Goal: Transaction & Acquisition: Book appointment/travel/reservation

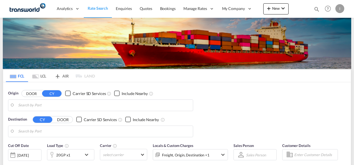
type input "Mundra, INMUN"
type input "[GEOGRAPHIC_DATA], [GEOGRAPHIC_DATA]"
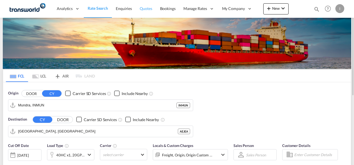
click at [149, 8] on span "Quotes" at bounding box center [146, 8] width 12 height 5
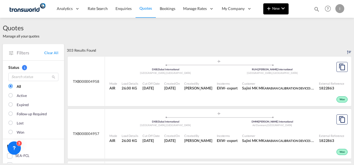
click at [289, 12] on div at bounding box center [300, 9] width 22 height 17
click at [281, 13] on button "New" at bounding box center [275, 8] width 25 height 11
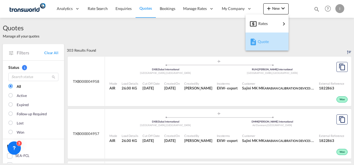
click at [263, 43] on span "Quote" at bounding box center [261, 41] width 6 height 11
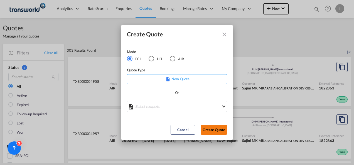
click at [215, 131] on button "Create Quote" at bounding box center [214, 130] width 26 height 10
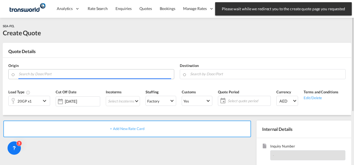
click at [50, 74] on input "Search by Door/Port" at bounding box center [95, 74] width 153 height 10
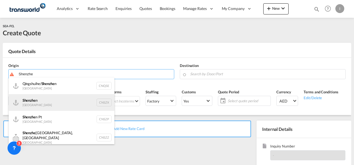
click at [38, 107] on div "Shenzhe n [GEOGRAPHIC_DATA] CNSZX" at bounding box center [62, 102] width 106 height 17
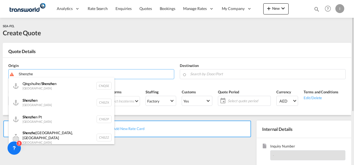
type input "[GEOGRAPHIC_DATA], CNSZX"
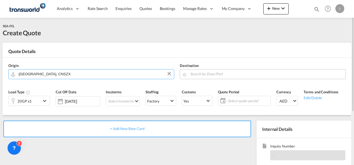
click at [200, 72] on input "Search by Door/Port" at bounding box center [266, 74] width 153 height 10
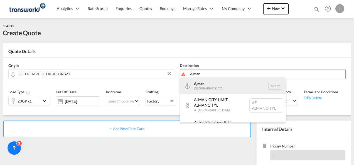
click at [207, 88] on div "Ajman [GEOGRAPHIC_DATA] [GEOGRAPHIC_DATA]" at bounding box center [233, 86] width 106 height 17
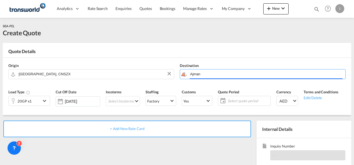
type input "Ajman, AEAJM"
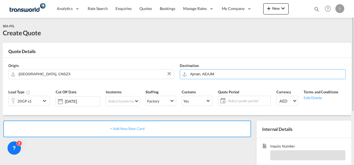
click at [32, 101] on div "20GP x1" at bounding box center [25, 100] width 32 height 9
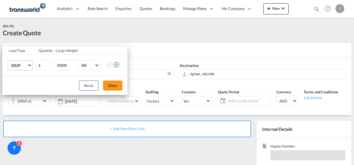
click at [27, 70] on md-select-value "20GP" at bounding box center [21, 65] width 22 height 9
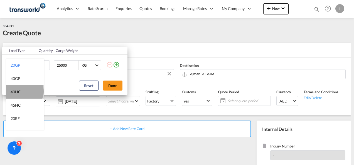
click at [24, 91] on md-option "40HC" at bounding box center [25, 91] width 38 height 13
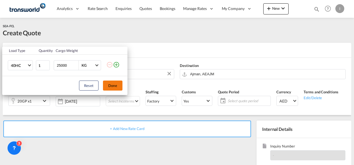
click at [107, 85] on button "Done" at bounding box center [112, 86] width 19 height 10
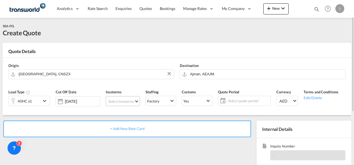
click at [112, 97] on md-select "Select Incoterms EXW - export Ex Works DAP - export Delivered at Place CFR - ex…" at bounding box center [123, 101] width 34 height 10
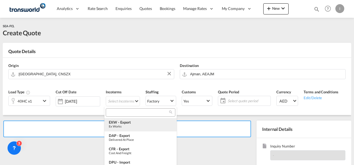
click at [119, 118] on md-content "EXW - export Ex Works DAP - export Delivered at Place CFR - export Cost and Fre…" at bounding box center [140, 149] width 72 height 84
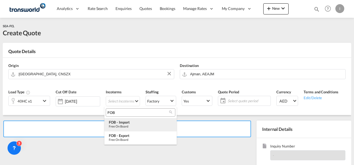
type input "FOB"
click at [124, 120] on md-option "FOB - import Free on Board" at bounding box center [140, 124] width 72 height 13
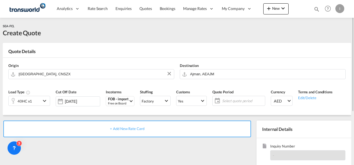
click at [240, 98] on span "Select quote period" at bounding box center [243, 101] width 44 height 8
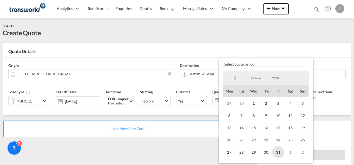
click at [279, 155] on span "31" at bounding box center [278, 152] width 12 height 12
click at [137, 150] on md-backdrop at bounding box center [177, 82] width 354 height 165
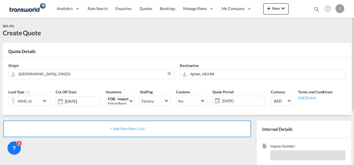
scroll to position [56, 0]
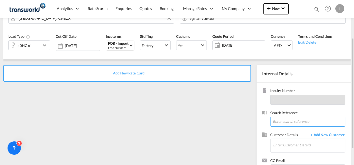
click at [277, 121] on input at bounding box center [307, 122] width 75 height 10
paste input "U/25B/F232-"
type input "U/25B/F232-"
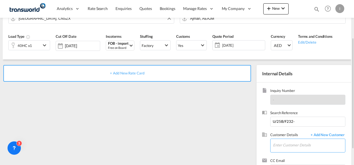
click at [279, 144] on input "Enter Customer Details" at bounding box center [309, 145] width 72 height 13
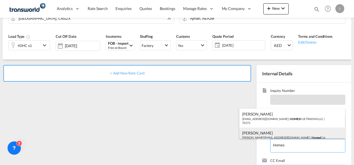
click at [251, 134] on div "[PERSON_NAME] [PERSON_NAME][EMAIL_ADDRESS][DOMAIN_NAME] | Homes R Us" at bounding box center [292, 135] width 106 height 15
type input "Homes R Us, [PERSON_NAME], [PERSON_NAME][EMAIL_ADDRESS][DOMAIN_NAME]"
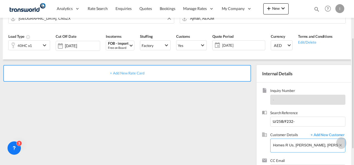
click at [340, 144] on button "Clear Input" at bounding box center [341, 143] width 7 height 8
click at [308, 143] on input "Enter Customer Details" at bounding box center [309, 145] width 72 height 13
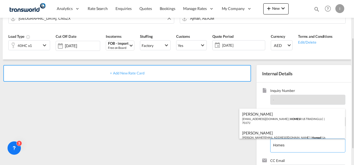
click at [274, 121] on div "Abhay S [EMAIL_ADDRESS][DOMAIN_NAME] | HOMES R US TRADING LLC | 70372" at bounding box center [292, 118] width 106 height 19
type input "HOMES R US TRADING LLC, Abhay S, [EMAIL_ADDRESS][DOMAIN_NAME]"
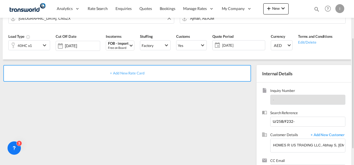
click at [113, 72] on span "+ Add New Rate Card" at bounding box center [127, 73] width 34 height 4
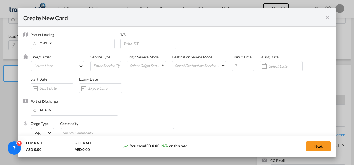
type input "Basic Ocean Freight"
select select "per equipment"
click at [60, 66] on md-select "Select Liner 2HM LOGISTICS D.O.O. / TDWC-CAPODISTRI 2HM LOGISTICS D.O.O. / TDWC…" at bounding box center [57, 66] width 53 height 10
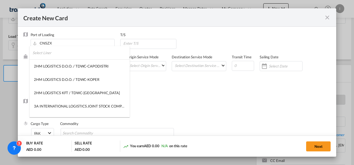
click at [55, 57] on input "search" at bounding box center [81, 52] width 97 height 13
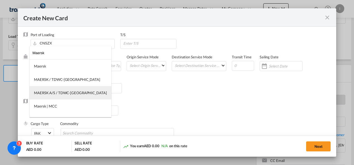
type input "Maersk"
click at [61, 91] on div "MAERSK A/S / TDWC-[GEOGRAPHIC_DATA]" at bounding box center [70, 92] width 73 height 5
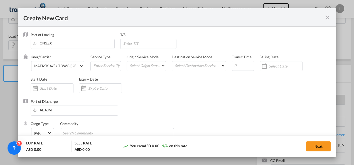
click at [177, 104] on div "Port of Discharge [GEOGRAPHIC_DATA]" at bounding box center [177, 110] width 308 height 22
click at [90, 89] on input "Create New CardPort ..." at bounding box center [104, 88] width 33 height 4
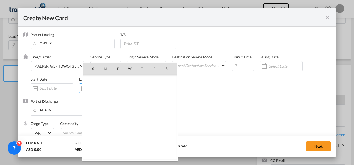
scroll to position [129003, 0]
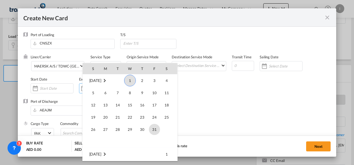
click at [153, 129] on span "31" at bounding box center [154, 129] width 11 height 11
type input "[DATE]"
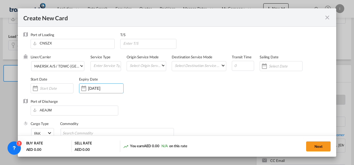
click at [176, 105] on div "Port of Discharge [GEOGRAPHIC_DATA]" at bounding box center [177, 110] width 308 height 22
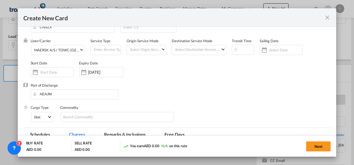
scroll to position [28, 0]
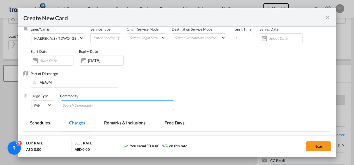
click at [75, 109] on input "Search Commodity" at bounding box center [88, 105] width 51 height 9
type input "General Cargo"
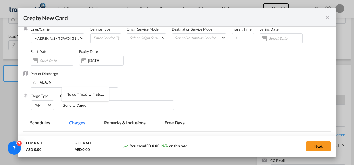
click at [276, 66] on div "Liner/Carrier MAERSK A/S / TDWC-[GEOGRAPHIC_DATA] Service Type Origin Service M…" at bounding box center [181, 49] width 300 height 45
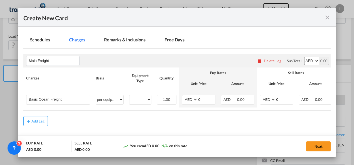
scroll to position [111, 0]
click at [141, 102] on select "40HC" at bounding box center [140, 100] width 22 height 8
select select "40HC"
click at [129, 96] on select "40HC" at bounding box center [140, 100] width 22 height 8
click at [188, 102] on select "AED AFN ALL AMD ANG AOA ARS AUD AWG AZN BAM BBD BDT BGN BHD BIF BMD BND [PERSON…" at bounding box center [190, 100] width 14 height 8
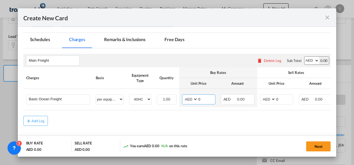
select select "string:USD"
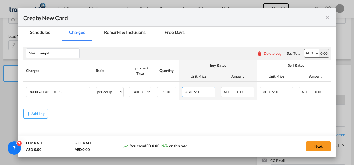
scroll to position [132, 0]
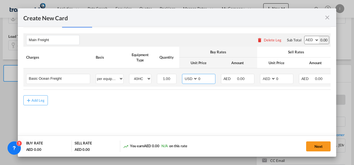
click at [198, 78] on input "0" at bounding box center [206, 78] width 17 height 8
type input "700"
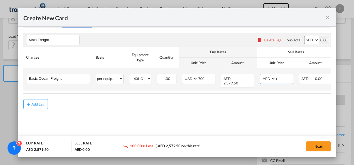
drag, startPoint x: 282, startPoint y: 79, endPoint x: 262, endPoint y: 79, distance: 19.5
click at [262, 79] on md-input-container "AED AFN ALL AMD ANG AOA ARS AUD AWG AZN BAM BBD BDT BGN BHD BIF BMD BND [PERSON…" at bounding box center [276, 79] width 33 height 10
type input "950"
click at [266, 78] on select "AED AFN ALL AMD ANG AOA ARS AUD AWG AZN BAM BBD BDT BGN BHD BIF BMD BND [PERSON…" at bounding box center [268, 79] width 14 height 8
select select "string:USD"
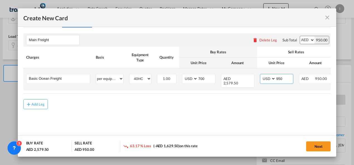
click at [261, 75] on select "AED AFN ALL AMD ANG AOA ARS AUD AWG AZN BAM BBD BDT BGN BHD BIF BMD BND [PERSON…" at bounding box center [268, 79] width 14 height 8
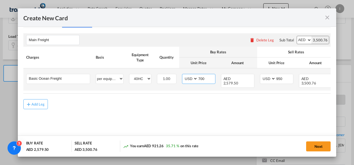
click at [203, 79] on input "700" at bounding box center [206, 78] width 17 height 8
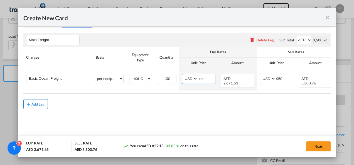
type input "725"
click at [40, 104] on button "Add Leg" at bounding box center [35, 104] width 24 height 10
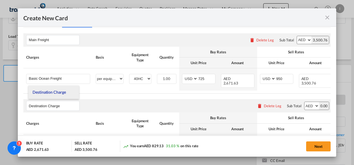
type input "Destination Charge"
click at [51, 93] on span "Destination Charge" at bounding box center [49, 92] width 33 height 5
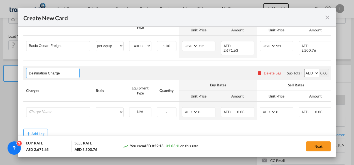
scroll to position [180, 0]
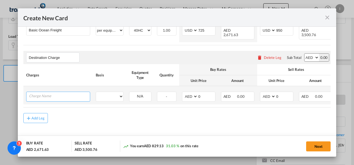
click at [50, 95] on input "Charge Name" at bounding box center [59, 96] width 61 height 8
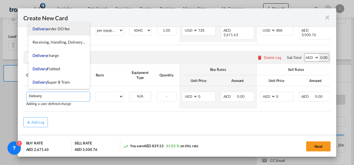
click at [52, 31] on li "Delivery order DO fee" at bounding box center [59, 28] width 62 height 13
type input "Delivery order DO fee"
select select "per B/L"
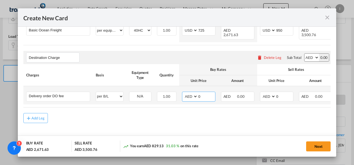
click at [201, 96] on input "0" at bounding box center [206, 96] width 17 height 8
type input "6"
type input "575"
click at [276, 93] on input "0" at bounding box center [284, 96] width 17 height 8
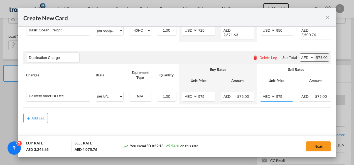
type input "575"
click at [237, 109] on rate-modification "Main Freight Please enter leg name Leg Name Already Exists Delete Leg Sub Total…" at bounding box center [177, 51] width 308 height 144
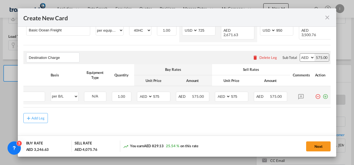
click at [323, 95] on md-icon "icon-plus-circle-outline green-400-fg" at bounding box center [326, 95] width 6 height 6
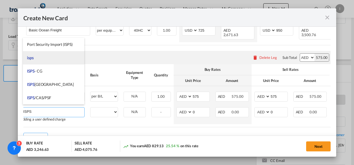
click at [41, 60] on li "isps" at bounding box center [54, 57] width 62 height 13
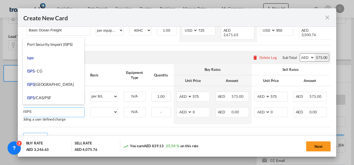
type input "isps"
select select "per equipment"
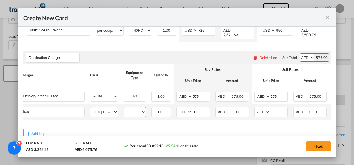
click at [134, 110] on select "40HC" at bounding box center [135, 113] width 22 height 8
select select "40HC"
click at [124, 109] on select "40HC" at bounding box center [135, 113] width 22 height 8
drag, startPoint x: 192, startPoint y: 108, endPoint x: 195, endPoint y: 107, distance: 3.1
click at [195, 108] on input "0" at bounding box center [200, 112] width 17 height 8
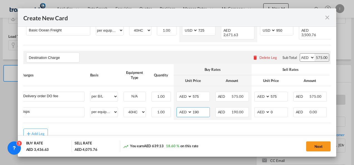
type input "190"
click at [136, 131] on div "Add Leg" at bounding box center [177, 134] width 308 height 10
click at [312, 142] on button "Next" at bounding box center [318, 147] width 24 height 10
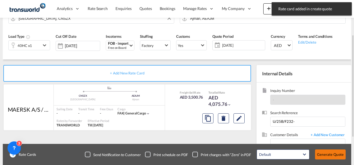
click at [318, 151] on button "Generate Quote" at bounding box center [330, 155] width 31 height 10
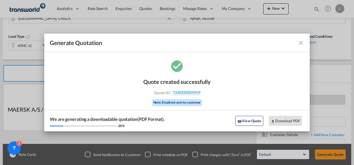
click at [192, 90] on div "Quote created successfully Quote ID : TXB000004959 Note: Email not sent to cust…" at bounding box center [176, 92] width 67 height 38
click at [188, 93] on span "TXB000004959" at bounding box center [187, 92] width 28 height 5
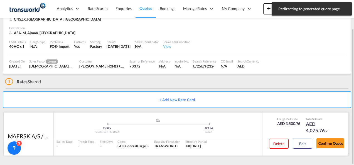
click at [331, 142] on button "Confirm Quote" at bounding box center [330, 144] width 28 height 10
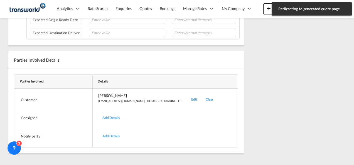
scroll to position [87, 0]
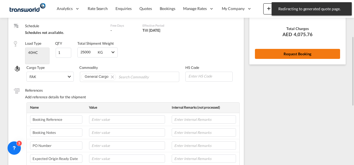
click at [276, 50] on div "Rate Summary Freight AED 3,500.76 Destination Charge AED 575.00 View Exchange R…" at bounding box center [297, 10] width 96 height 108
click at [271, 57] on button "Request Booking" at bounding box center [297, 54] width 85 height 10
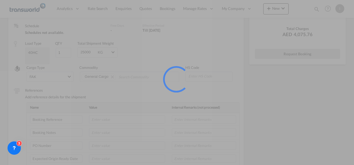
scroll to position [10, 0]
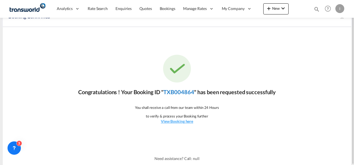
click at [189, 91] on link "TXB004864" at bounding box center [178, 92] width 31 height 7
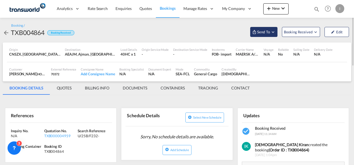
click at [263, 31] on span "Send To" at bounding box center [264, 32] width 14 height 6
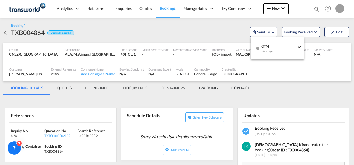
click at [275, 52] on div "Yet to sync" at bounding box center [278, 53] width 35 height 12
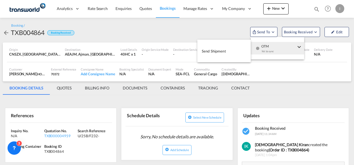
click at [237, 52] on button "Send Shipment" at bounding box center [223, 51] width 53 height 13
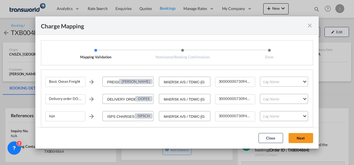
click at [263, 77] on md-select "Leg Name HANDLING ORIGIN VESSEL HANDLING DESTINATION OTHERS TL PICK UP CUSTOMS …" at bounding box center [284, 82] width 48 height 10
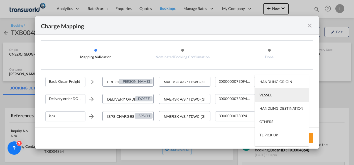
click at [266, 97] on div "VESSEL" at bounding box center [265, 95] width 13 height 5
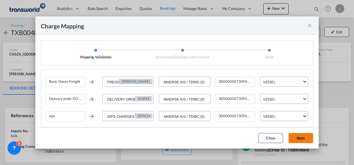
click at [293, 135] on button "Next" at bounding box center [301, 138] width 24 height 10
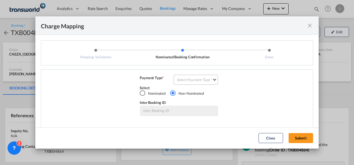
click at [180, 77] on md-select "Select Payment Type COLLECT PREPAID" at bounding box center [196, 80] width 44 height 10
click at [180, 77] on div "COLLECT" at bounding box center [183, 79] width 16 height 5
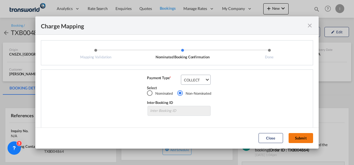
click at [310, 138] on button "Submit" at bounding box center [301, 138] width 24 height 10
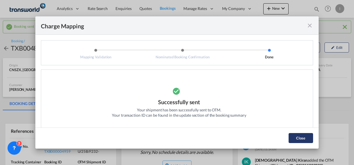
click at [300, 136] on button "Close" at bounding box center [301, 138] width 24 height 10
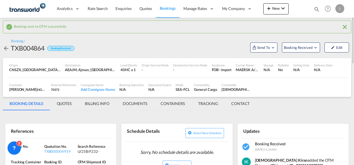
scroll to position [28, 0]
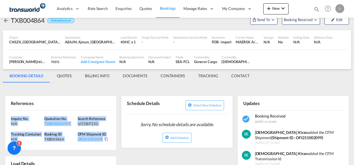
drag, startPoint x: 111, startPoint y: 140, endPoint x: -1, endPoint y: 117, distance: 114.2
click at [0, 117] on html "Analytics Reports Dashboard Rate Search Enquiries Quotes" at bounding box center [177, 82] width 354 height 165
copy div "Inquiry No. N/A Quotation No. TXB000004959 Search Reference U/25B/F232- Trackin…"
click at [58, 122] on div "TXB000004959" at bounding box center [60, 123] width 32 height 5
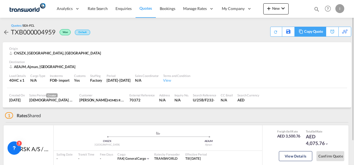
click at [318, 31] on div "Copy Quote" at bounding box center [313, 31] width 19 height 9
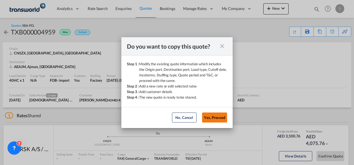
click at [213, 120] on button "Yes, Proceed" at bounding box center [214, 118] width 25 height 10
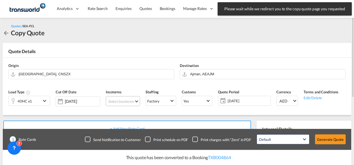
click at [123, 101] on md-select "Select Incoterms EXW - export Ex Works DAP - export Delivered at Place CFR - ex…" at bounding box center [123, 101] width 34 height 10
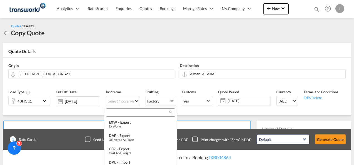
click at [121, 112] on input "search" at bounding box center [138, 112] width 62 height 5
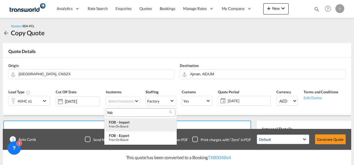
type input "fob"
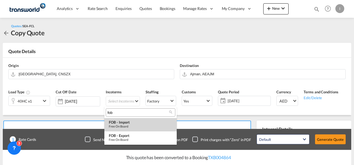
click at [125, 125] on div "Free on Board" at bounding box center [140, 127] width 63 height 4
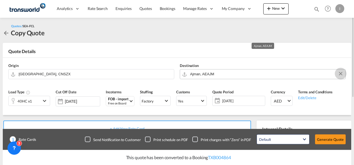
click at [342, 75] on md-icon "Clear Input" at bounding box center [341, 74] width 6 height 6
click at [253, 76] on input "Search by Door/Port" at bounding box center [266, 74] width 153 height 10
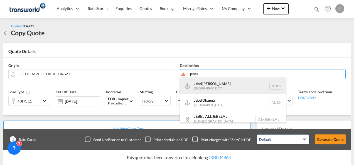
click at [222, 85] on div "[GEOGRAPHIC_DATA] [GEOGRAPHIC_DATA]" at bounding box center [233, 86] width 106 height 17
type input "[GEOGRAPHIC_DATA], [GEOGRAPHIC_DATA]"
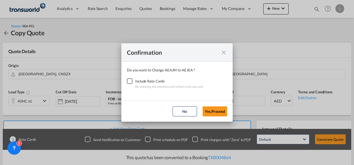
click at [131, 82] on div "Checkbox No Ink" at bounding box center [130, 81] width 6 height 6
click at [212, 109] on button "Yes,Proceed" at bounding box center [215, 112] width 24 height 10
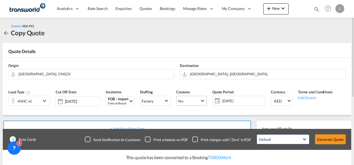
scroll to position [84, 0]
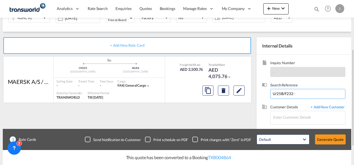
click at [299, 94] on input "U/25B/F232-" at bounding box center [307, 94] width 75 height 10
click at [286, 114] on input "Enter Customer Details" at bounding box center [309, 117] width 72 height 13
click at [286, 117] on input "Enter Customer Details" at bounding box center [309, 117] width 72 height 13
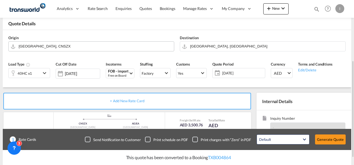
scroll to position [111, 0]
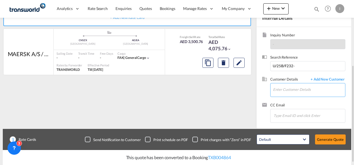
click at [280, 91] on input "Enter Customer Details" at bounding box center [309, 90] width 72 height 13
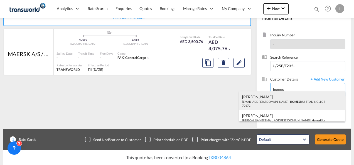
click at [272, 99] on div "Abhay S [EMAIL_ADDRESS][DOMAIN_NAME] | HOMES R US TRADING LLC | 70372" at bounding box center [292, 101] width 106 height 19
type input "HOMES R US TRADING LLC, Abhay S, [EMAIL_ADDRESS][DOMAIN_NAME]"
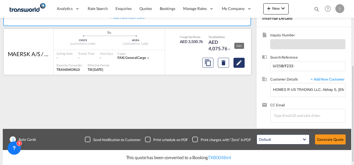
click at [240, 64] on md-icon "Edit" at bounding box center [239, 63] width 7 height 7
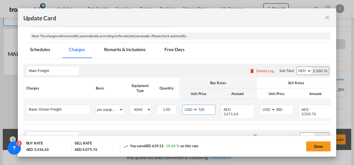
click at [202, 109] on input "725" at bounding box center [206, 109] width 17 height 8
type input "500"
click at [278, 109] on input "950" at bounding box center [284, 109] width 17 height 8
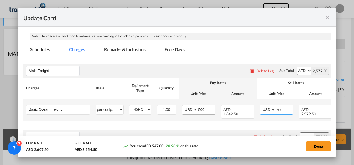
type input "700"
click at [202, 110] on input "500" at bounding box center [206, 109] width 17 height 8
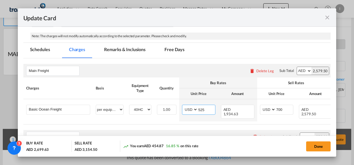
type input "525"
click at [215, 135] on div "Destination Charge Please enter leg name Leg Name Already Exists Delete Leg Sub…" at bounding box center [177, 136] width 308 height 13
click at [317, 149] on button "Done" at bounding box center [318, 147] width 24 height 10
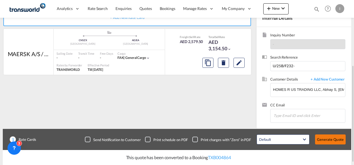
click at [323, 142] on button "Generate Quote" at bounding box center [330, 140] width 31 height 10
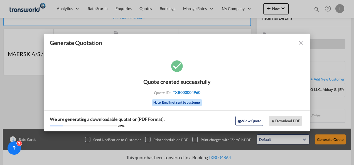
click at [188, 93] on span "TXB000004960" at bounding box center [187, 92] width 28 height 5
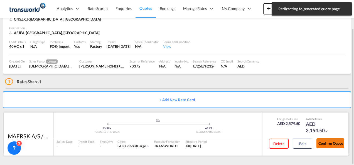
click at [329, 145] on button "Confirm Quote" at bounding box center [330, 144] width 28 height 10
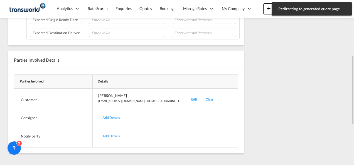
scroll to position [59, 0]
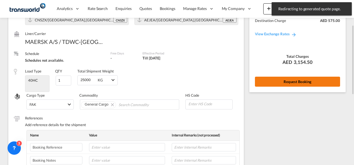
click at [269, 83] on button "Request Booking" at bounding box center [297, 82] width 85 height 10
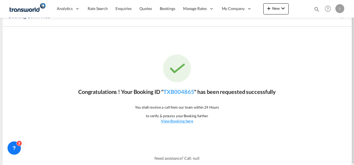
scroll to position [0, 0]
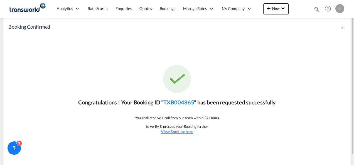
click at [179, 101] on link "TXB004865" at bounding box center [178, 102] width 31 height 7
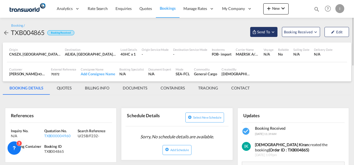
click at [262, 33] on span "Send To" at bounding box center [264, 32] width 14 height 6
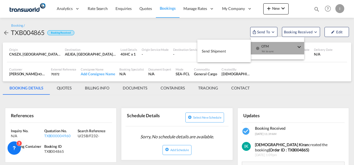
click at [263, 47] on div "Yet to sync" at bounding box center [278, 53] width 35 height 12
click at [220, 48] on span "Send Shipment" at bounding box center [214, 51] width 24 height 9
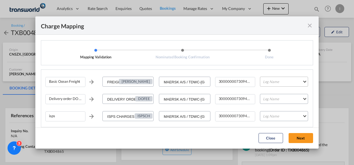
click at [274, 77] on md-select "Leg Name HANDLING ORIGIN VESSEL HANDLING DESTINATION OTHERS TL PICK UP CUSTOMS …" at bounding box center [284, 82] width 48 height 10
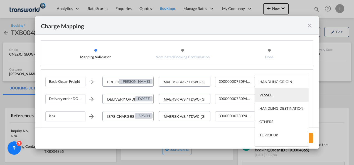
click at [270, 95] on div "VESSEL" at bounding box center [265, 95] width 13 height 5
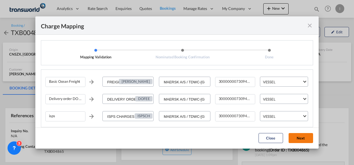
click at [303, 140] on button "Next" at bounding box center [301, 138] width 24 height 10
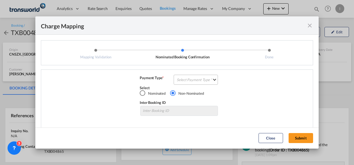
click at [191, 80] on md-select "Select Payment Type COLLECT PREPAID" at bounding box center [196, 80] width 44 height 10
click at [0, 0] on md-option "COLLECT" at bounding box center [0, 0] width 0 height 0
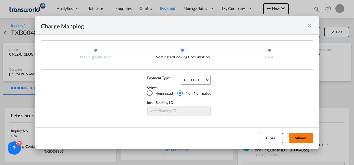
click at [306, 138] on button "Submit" at bounding box center [301, 138] width 24 height 10
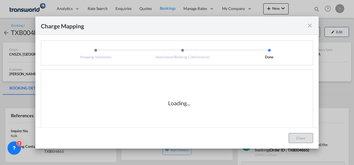
scroll to position [9, 0]
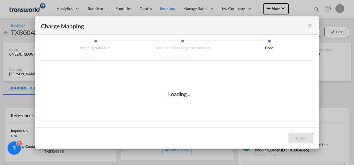
click at [204, 110] on div "Loading..." at bounding box center [178, 94] width 267 height 56
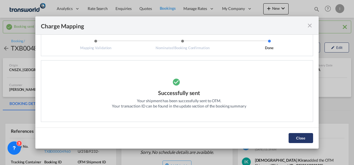
click at [302, 140] on button "Close" at bounding box center [301, 138] width 24 height 10
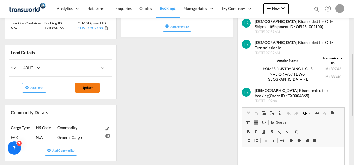
scroll to position [56, 0]
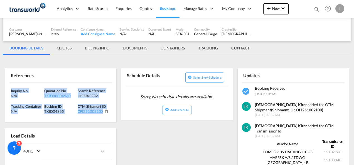
drag, startPoint x: 102, startPoint y: 115, endPoint x: -1, endPoint y: 84, distance: 108.1
click at [0, 84] on html "Analytics Reports Dashboard Rate Search Enquiries Quotes" at bounding box center [177, 82] width 354 height 165
copy div "Inquiry No. N/A Quotation No. TXB000004960 Search Reference U/25B/F232- Trackin…"
click at [144, 7] on span "Quotes" at bounding box center [145, 8] width 12 height 5
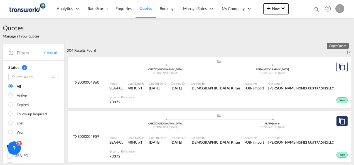
click at [339, 118] on md-icon "assets/icons/custom/copyQuote.svg" at bounding box center [342, 121] width 7 height 7
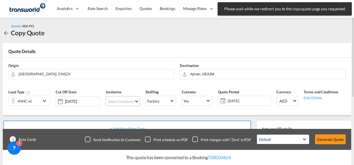
click at [119, 100] on md-select "Select Incoterms EXW - export Ex Works DAP - export Delivered at Place CFR - ex…" at bounding box center [123, 101] width 34 height 10
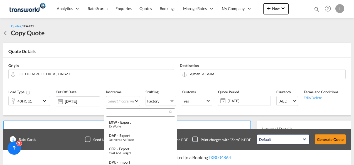
click at [119, 111] on input "search" at bounding box center [138, 112] width 62 height 5
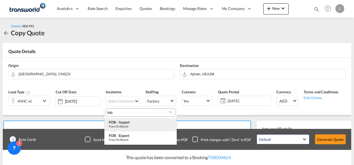
type input "fob"
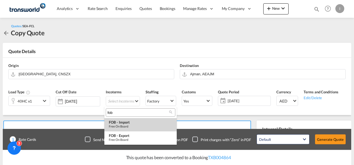
click at [128, 123] on div "FOB - import" at bounding box center [140, 122] width 63 height 4
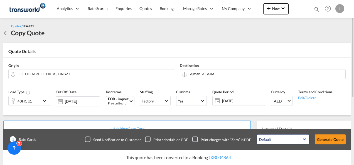
click at [27, 104] on div "40HC x1" at bounding box center [25, 101] width 14 height 8
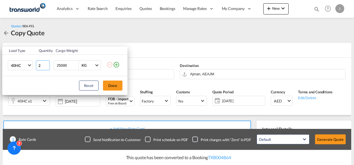
click at [47, 65] on input "2" at bounding box center [43, 65] width 14 height 10
click at [47, 65] on input "3" at bounding box center [43, 65] width 14 height 10
type input "4"
click at [47, 65] on input "4" at bounding box center [43, 65] width 14 height 10
click at [114, 84] on button "Done" at bounding box center [112, 86] width 19 height 10
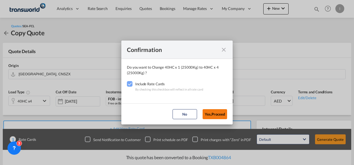
click at [218, 112] on button "Yes,Proceed" at bounding box center [215, 114] width 24 height 10
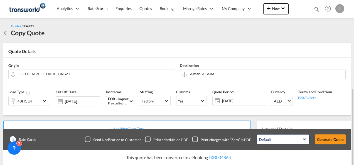
scroll to position [84, 0]
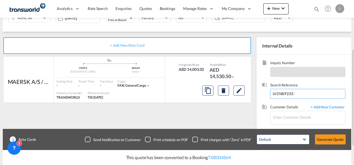
click at [283, 95] on input "U/25B/F232-" at bounding box center [307, 94] width 75 height 10
paste input "From Subject Received Size Categories [DEMOGRAPHIC_DATA] Kiran RE: FORWARDER DE…"
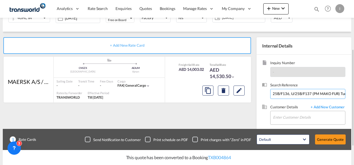
type input "From Subject Received Size Categories [DEMOGRAPHIC_DATA] Kiran RE: FORWARDER DE…"
click at [283, 118] on input "Enter Customer Details" at bounding box center [309, 117] width 72 height 13
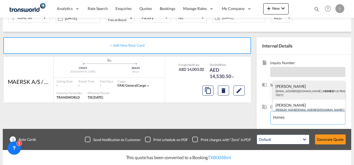
click at [287, 91] on div "Abhay S [EMAIL_ADDRESS][DOMAIN_NAME] | HOMES R US TRADING LLC | 70372" at bounding box center [309, 90] width 73 height 19
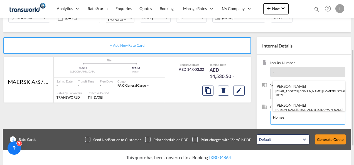
type input "HOMES R US TRADING LLC, Abhay S, [EMAIL_ADDRESS][DOMAIN_NAME]"
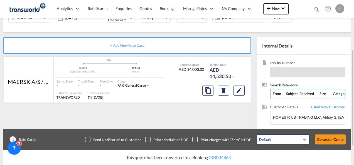
drag, startPoint x: 329, startPoint y: 95, endPoint x: 78, endPoint y: 105, distance: 251.0
click at [78, 105] on div "+ Add New Rate Card MAERSK A/S / TDWC-[GEOGRAPHIC_DATA] added by you .a{fill:#a…" at bounding box center [177, 94] width 348 height 125
drag, startPoint x: 335, startPoint y: 94, endPoint x: 21, endPoint y: 90, distance: 313.4
click at [32, 90] on div "+ Add New Rate Card MAERSK A/S / TDWC-[GEOGRAPHIC_DATA] added by you .a{fill:#a…" at bounding box center [177, 94] width 348 height 125
drag, startPoint x: 321, startPoint y: 93, endPoint x: 0, endPoint y: 93, distance: 321.2
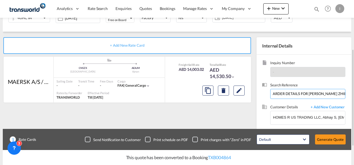
click at [0, 93] on html "Analytics Reports Dashboard Rate Search Enquiries Quotes" at bounding box center [177, 82] width 354 height 165
drag, startPoint x: 323, startPoint y: 92, endPoint x: 0, endPoint y: 84, distance: 323.5
click at [0, 85] on html "Analytics Reports Dashboard Rate Search Enquiries Quotes" at bounding box center [177, 82] width 354 height 165
drag, startPoint x: 291, startPoint y: 93, endPoint x: 0, endPoint y: 86, distance: 291.2
click at [0, 86] on html "Analytics Reports Dashboard Rate Search Enquiries Quotes" at bounding box center [177, 82] width 354 height 165
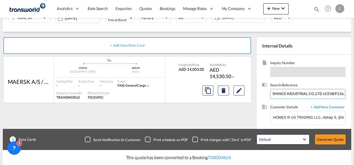
scroll to position [0, 335]
drag, startPoint x: 316, startPoint y: 93, endPoint x: 355, endPoint y: 89, distance: 39.4
click at [354, 89] on html "Analytics Reports Dashboard Rate Search Enquiries Quotes" at bounding box center [177, 82] width 354 height 165
type input "U/25B/F136, U/25B/F137"
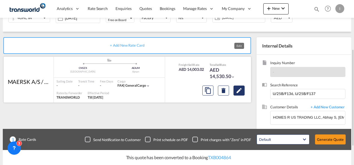
click at [243, 91] on button "Edit" at bounding box center [239, 91] width 11 height 10
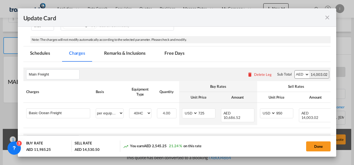
scroll to position [139, 0]
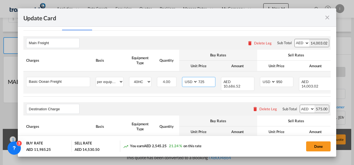
click at [201, 82] on input "725" at bounding box center [206, 81] width 17 height 8
type input "800"
click at [277, 80] on input "950" at bounding box center [284, 81] width 17 height 8
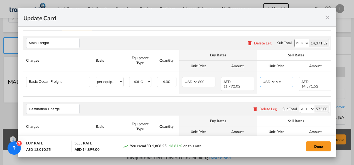
type input "975"
click at [186, 110] on div "Destination Charge Please enter leg name Leg Name Already Exists Delete Leg Sub…" at bounding box center [177, 108] width 308 height 13
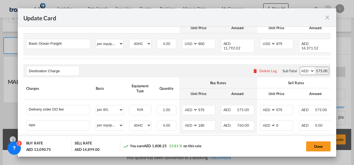
scroll to position [210, 0]
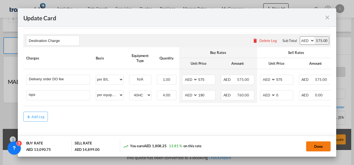
click at [313, 145] on button "Done" at bounding box center [318, 147] width 24 height 10
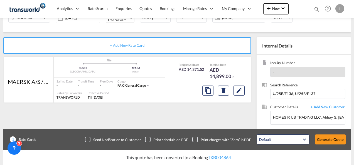
click at [330, 143] on button "Generate Quote" at bounding box center [330, 140] width 31 height 10
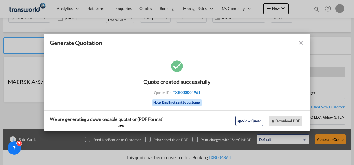
click at [179, 94] on span "TXB000004961" at bounding box center [187, 92] width 28 height 5
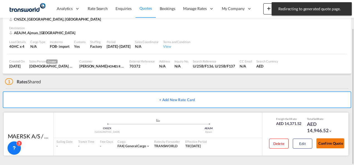
click at [326, 141] on button "Confirm Quote" at bounding box center [330, 144] width 28 height 10
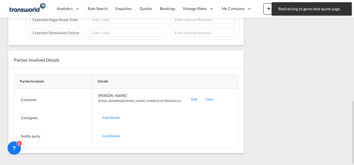
scroll to position [95, 0]
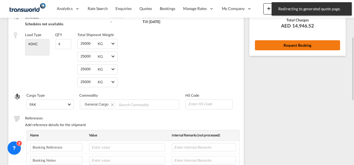
click at [297, 43] on button "Request Booking" at bounding box center [297, 45] width 85 height 10
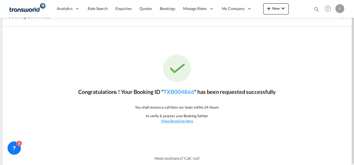
scroll to position [10, 0]
click at [189, 86] on div "Congratulations ! Your Booking ID " TXB004866 " has been requested successfully…" at bounding box center [177, 89] width 348 height 125
click at [181, 93] on link "TXB004866" at bounding box center [178, 92] width 31 height 7
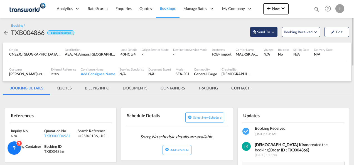
click at [272, 31] on md-icon "Open demo menu" at bounding box center [273, 32] width 5 height 5
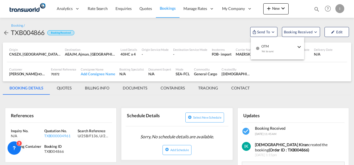
click at [271, 41] on md-menu-item "OTM Yet to sync Send Shipment" at bounding box center [277, 48] width 53 height 18
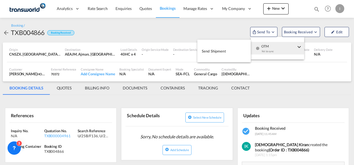
click at [238, 51] on body "Analytics Reports Dashboard Rate Search Enquiries Quotes Bookings" at bounding box center [177, 82] width 354 height 165
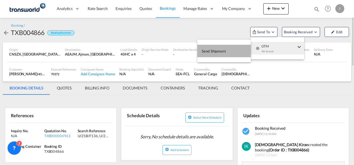
click at [227, 53] on button "Send Shipment" at bounding box center [223, 51] width 53 height 13
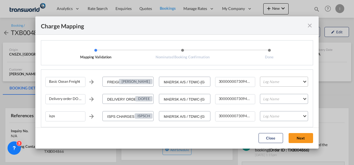
click at [266, 81] on md-select "Leg Name HANDLING ORIGIN VESSEL HANDLING DESTINATION OTHERS TL PICK UP CUSTOMS …" at bounding box center [284, 82] width 48 height 10
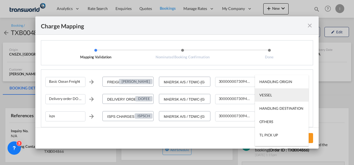
click at [268, 96] on div "VESSEL" at bounding box center [265, 95] width 13 height 5
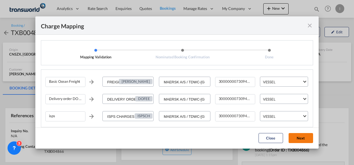
click at [298, 138] on button "Next" at bounding box center [301, 138] width 24 height 10
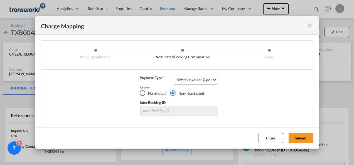
click at [193, 80] on md-select "Select Payment Type COLLECT PREPAID" at bounding box center [196, 80] width 44 height 10
click at [0, 0] on md-option "COLLECT" at bounding box center [0, 0] width 0 height 0
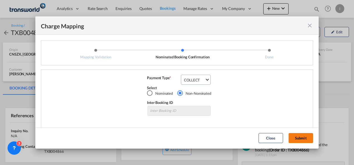
click at [298, 138] on button "Submit" at bounding box center [301, 138] width 24 height 10
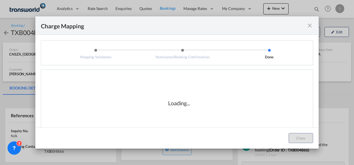
click at [224, 114] on div "Loading..." at bounding box center [178, 103] width 267 height 56
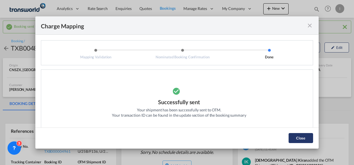
click at [292, 140] on button "Close" at bounding box center [301, 138] width 24 height 10
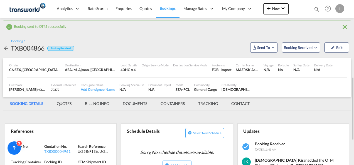
scroll to position [56, 0]
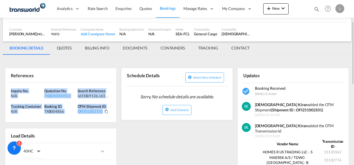
drag, startPoint x: 108, startPoint y: 116, endPoint x: 0, endPoint y: 86, distance: 111.9
click at [0, 86] on div "Booking sent to OTM successfully Booking / TXB004866 Booking Received Send To B…" at bounding box center [177, 163] width 354 height 402
copy div "Inquiry No. N/A Quotation No. TXB000004961 Search Reference U/25B/F136, U/25B/F…"
click at [274, 4] on button "New" at bounding box center [275, 8] width 25 height 11
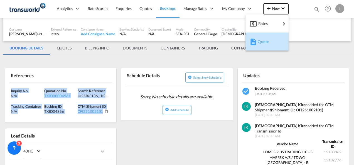
click at [261, 38] on span "Quote" at bounding box center [261, 41] width 6 height 11
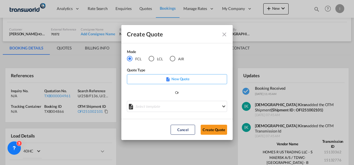
click at [180, 58] on md-radio-button "AIR" at bounding box center [177, 59] width 14 height 6
click at [208, 130] on button "Create Quote" at bounding box center [214, 130] width 26 height 10
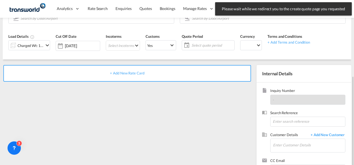
scroll to position [78, 0]
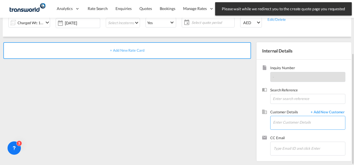
click at [281, 125] on input "Enter Customer Details" at bounding box center [309, 122] width 72 height 13
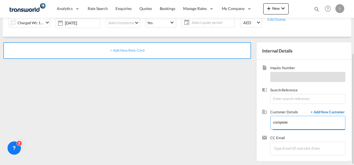
type input "complete"
click at [322, 113] on span "+ Add New Customer" at bounding box center [327, 113] width 38 height 6
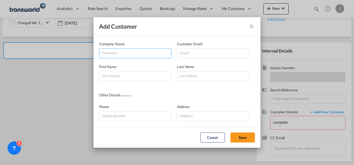
click at [120, 57] on input "Company" at bounding box center [136, 53] width 69 height 8
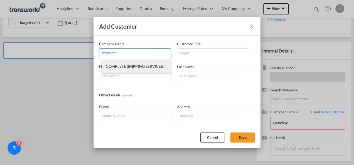
click at [121, 64] on li "COMPLETE SHIPPING SERVICES LLC" at bounding box center [137, 66] width 70 height 13
type input "COMPLETE SHIPPING SERVICES LLC"
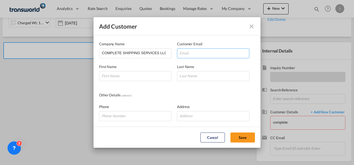
click at [194, 56] on input "Add Customer Company ..." at bounding box center [213, 53] width 72 height 10
paste input "[EMAIL_ADDRESS][DOMAIN_NAME]"
type input "[EMAIL_ADDRESS][DOMAIN_NAME]"
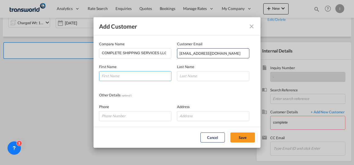
click at [158, 72] on input "Add Customer Company ..." at bounding box center [135, 76] width 72 height 10
type input "[PERSON_NAME]"
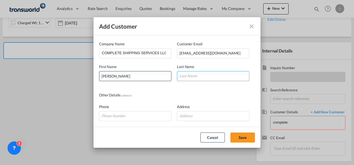
click at [195, 79] on input "Add Customer Company ..." at bounding box center [213, 76] width 72 height 10
click at [187, 74] on input "[PERSON_NAME]" at bounding box center [213, 76] width 72 height 10
paste input "[PERSON_NAME]"
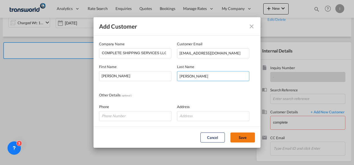
type input "[PERSON_NAME]"
click at [236, 134] on button "Save" at bounding box center [242, 138] width 24 height 10
type input "COMPLETE SHIPPING SERVICES LLC, [PERSON_NAME], [EMAIL_ADDRESS][DOMAIN_NAME]"
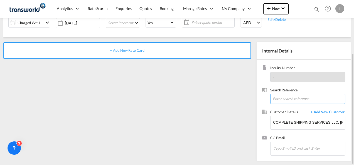
click at [281, 98] on input at bounding box center [307, 99] width 75 height 10
paste input "TWI 21978"
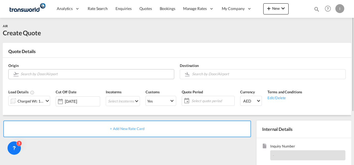
type input "TWI 21978"
click at [64, 75] on input "Search by Door/Airport" at bounding box center [96, 74] width 151 height 10
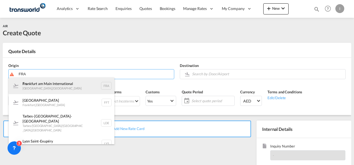
click at [71, 84] on div "Fra [GEOGRAPHIC_DATA] [GEOGRAPHIC_DATA] , [GEOGRAPHIC_DATA] FRA" at bounding box center [62, 86] width 106 height 17
type input "[GEOGRAPHIC_DATA], [GEOGRAPHIC_DATA], [GEOGRAPHIC_DATA]"
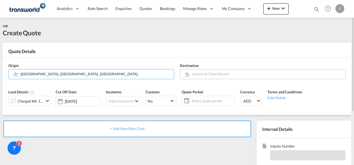
click at [199, 74] on input "Search by Door/Airport" at bounding box center [267, 74] width 151 height 10
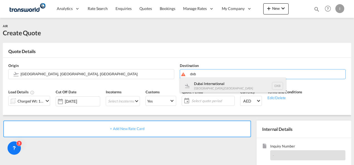
click at [206, 84] on div "Dubai International [GEOGRAPHIC_DATA] , [GEOGRAPHIC_DATA] DXB" at bounding box center [233, 86] width 106 height 17
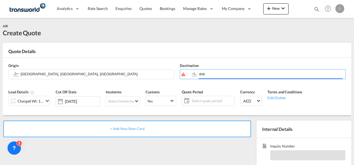
type input "Dubai International, [GEOGRAPHIC_DATA], DXB"
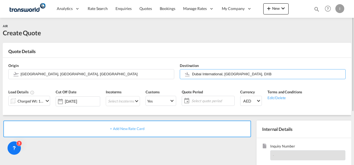
click at [36, 103] on div "Charged Wt: 1.00 KG" at bounding box center [31, 101] width 26 height 8
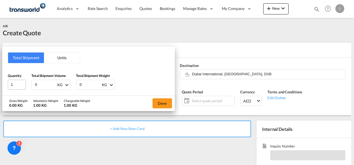
drag, startPoint x: 40, startPoint y: 87, endPoint x: 14, endPoint y: 89, distance: 25.1
click at [14, 89] on div "Quantity 1 Total Shipment Volume 0 KG CBM CFT KG LB Total Shipment Weight 0 KG …" at bounding box center [88, 81] width 161 height 17
type input "112"
drag, startPoint x: 84, startPoint y: 84, endPoint x: 74, endPoint y: 85, distance: 10.3
click at [74, 85] on div "Quantity 1 Total Shipment Volume 112 KG CBM CFT KG LB Total Shipment Weight 0 K…" at bounding box center [88, 81] width 161 height 17
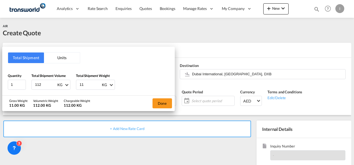
type input "112"
click at [165, 106] on button "Done" at bounding box center [162, 104] width 19 height 10
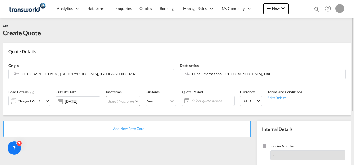
click at [118, 100] on md-select "Select Incoterms EXW - export Ex Works DAP - export Delivered at Place CFR - ex…" at bounding box center [123, 101] width 34 height 10
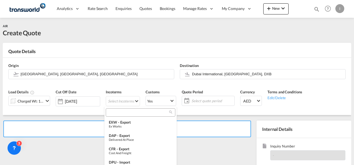
click at [114, 111] on input "search" at bounding box center [138, 112] width 62 height 5
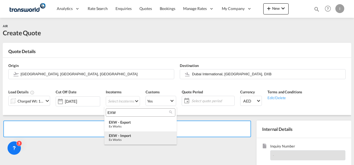
type input "EXW"
click at [122, 140] on div "Ex Works" at bounding box center [140, 140] width 63 height 4
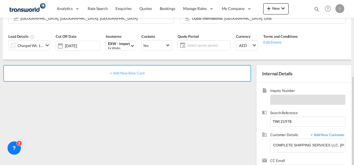
scroll to position [78, 0]
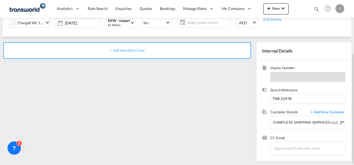
click at [121, 50] on span "+ Add New Rate Card" at bounding box center [127, 50] width 34 height 4
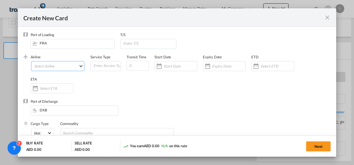
click at [48, 67] on md-select "Select Airline" at bounding box center [57, 66] width 53 height 10
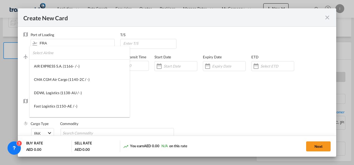
click at [46, 55] on input "search" at bounding box center [81, 52] width 97 height 13
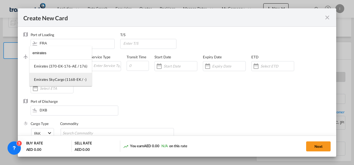
type input "emirates"
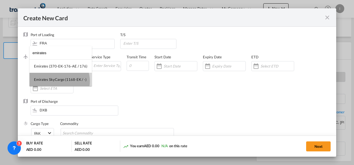
click at [58, 81] on div "Emirates SkyCargo (1168-EK / -)" at bounding box center [60, 79] width 53 height 5
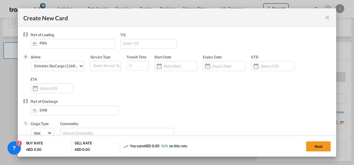
click at [227, 71] on div "Expiry Date" at bounding box center [227, 66] width 48 height 22
click at [224, 68] on input "Create New Card ..." at bounding box center [228, 66] width 33 height 4
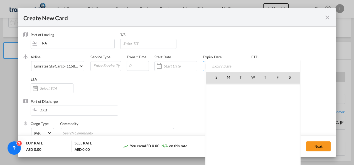
scroll to position [129003, 0]
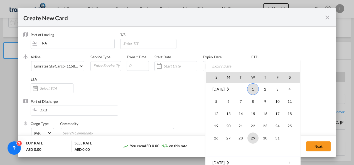
click at [251, 140] on span "29" at bounding box center [252, 138] width 11 height 11
type input "[DATE]"
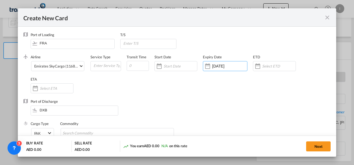
click at [181, 123] on div "Cargo Type FAK FAK GCR GDSM General Cargo Hazardous Cargo Ambient Foodstuff Chi…" at bounding box center [181, 132] width 300 height 22
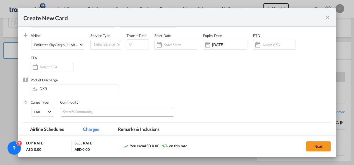
scroll to position [28, 0]
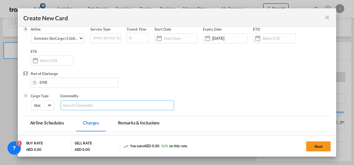
click at [89, 106] on input "Chips input." at bounding box center [88, 105] width 51 height 9
type input "General Cargo"
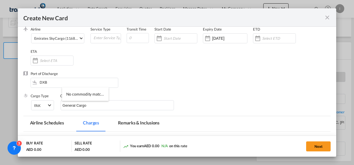
click at [187, 95] on div "Cargo Type FAK FAK GCR GDSM General Cargo Hazardous Cargo Ambient Foodstuff Chi…" at bounding box center [181, 105] width 300 height 22
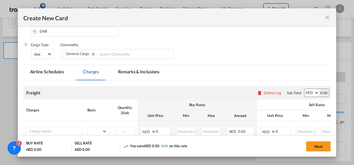
scroll to position [132, 0]
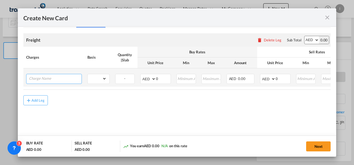
click at [48, 77] on input "Charge Name" at bounding box center [55, 78] width 53 height 8
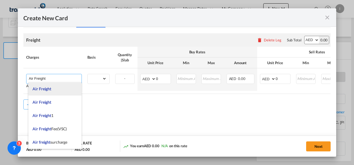
type input "Air Freight"
click at [45, 90] on span "Air Freight" at bounding box center [42, 89] width 19 height 5
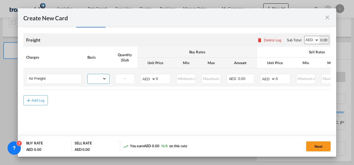
click at [91, 79] on select "gross_weight volumetric_weight per_shipment per_bl per_km % on air freight per_…" at bounding box center [97, 78] width 19 height 9
select select "chargeable_weight"
click at [88, 74] on select "gross_weight volumetric_weight per_shipment per_bl per_km % on air freight per_…" at bounding box center [97, 78] width 19 height 9
click at [148, 79] on select "AED AFN ALL AMD ANG AOA ARS AUD AWG AZN BAM BBD BDT BGN BHD BIF BMD BND [PERSON…" at bounding box center [148, 79] width 14 height 8
select select "string:EUR"
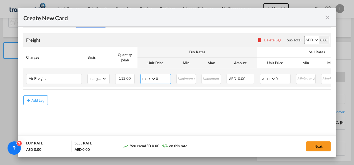
click at [141, 75] on select "AED AFN ALL AMD ANG AOA ARS AUD AWG AZN BAM BBD BDT BGN BHD BIF BMD BND [PERSON…" at bounding box center [148, 79] width 14 height 8
drag, startPoint x: 159, startPoint y: 81, endPoint x: 153, endPoint y: 82, distance: 6.2
click at [153, 82] on md-input-container "AED AFN ALL AMD ANG AOA ARS AUD AWG AZN BAM BBD BDT BGN BHD BIF BMD BND [PERSON…" at bounding box center [155, 79] width 31 height 10
type input "1.2"
click at [268, 80] on select "AED AFN ALL AMD ANG AOA ARS AUD AWG AZN BAM BBD BDT BGN BHD BIF BMD BND [PERSON…" at bounding box center [268, 79] width 14 height 8
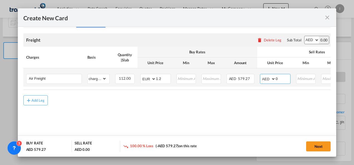
select select "string:EUR"
drag, startPoint x: 281, startPoint y: 77, endPoint x: 269, endPoint y: 78, distance: 11.8
click at [269, 78] on md-input-container "AED AFN ALL AMD ANG AOA ARS AUD AWG AZN BAM BBD BDT BGN BHD BIF BMD BND [PERSON…" at bounding box center [275, 79] width 31 height 10
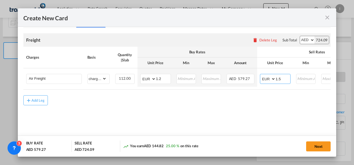
type input "1.5"
click at [235, 112] on md-content "Freight Please enter leg name Leg Name Already Exists Delete Leg Sub Total AED …" at bounding box center [177, 77] width 308 height 99
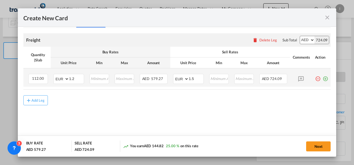
click at [323, 78] on md-icon "icon-plus-circle-outline green-400-fg" at bounding box center [326, 77] width 6 height 6
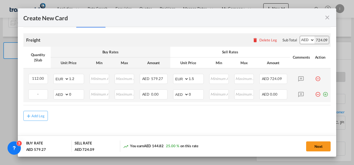
scroll to position [0, 0]
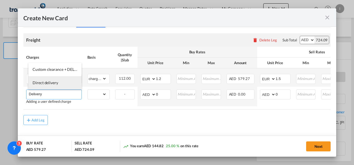
click at [59, 85] on li "Direct delivery" at bounding box center [54, 82] width 53 height 13
type input "Direct delivery"
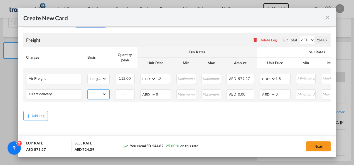
click at [94, 97] on select "gross_weight volumetric_weight per_shipment per_bl per_km % on air freight per_…" at bounding box center [97, 94] width 19 height 9
select select "per_shipment"
click at [88, 90] on select "gross_weight volumetric_weight per_shipment per_bl per_km % on air freight per_…" at bounding box center [97, 94] width 19 height 9
drag, startPoint x: 161, startPoint y: 95, endPoint x: 140, endPoint y: 95, distance: 21.4
click at [140, 95] on md-input-container "AED AFN ALL AMD ANG AOA ARS AUD AWG AZN BAM BBD BDT BGN BHD BIF BMD BND [PERSON…" at bounding box center [155, 95] width 31 height 10
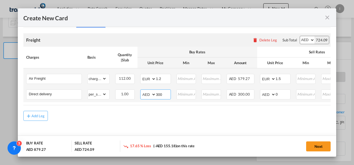
click at [159, 94] on input "300" at bounding box center [163, 94] width 14 height 8
type input "1"
click at [159, 94] on input "200" at bounding box center [163, 94] width 14 height 8
click at [158, 94] on input "200" at bounding box center [163, 94] width 14 height 8
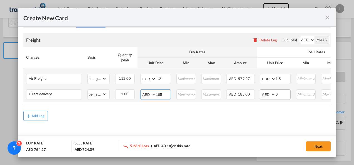
type input "185"
drag, startPoint x: 282, startPoint y: 98, endPoint x: 271, endPoint y: 96, distance: 10.8
click at [271, 96] on md-input-container "AED AFN ALL AMD ANG AOA ARS AUD AWG AZN BAM BBD BDT BGN BHD BIF BMD BND [PERSON…" at bounding box center [275, 95] width 31 height 10
type input "3"
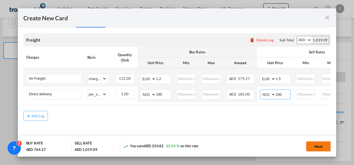
type input "295"
click at [313, 145] on button "Next" at bounding box center [318, 147] width 24 height 10
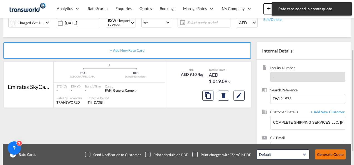
click at [327, 154] on button "Generate Quote" at bounding box center [330, 155] width 31 height 10
click at [198, 26] on span "Select quote period" at bounding box center [209, 23] width 43 height 8
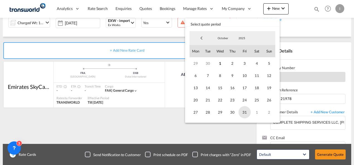
click at [247, 114] on span "31" at bounding box center [245, 112] width 12 height 12
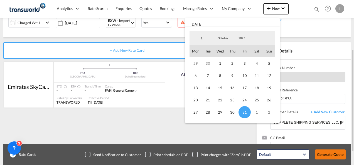
click at [329, 157] on md-backdrop at bounding box center [177, 82] width 354 height 165
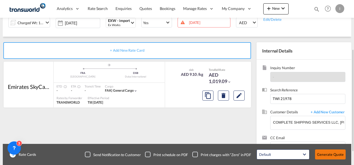
click at [327, 156] on button "Generate Quote" at bounding box center [330, 155] width 31 height 10
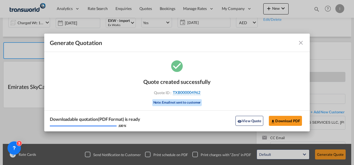
click at [178, 93] on span "TXB000004962" at bounding box center [187, 92] width 28 height 5
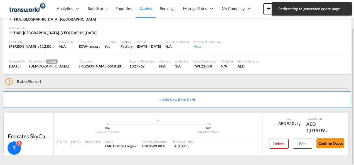
click at [328, 141] on button "Confirm Quote" at bounding box center [330, 144] width 28 height 10
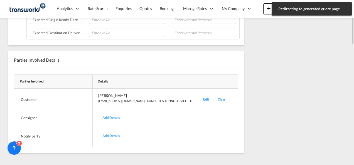
scroll to position [95, 0]
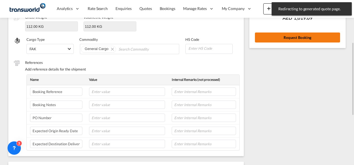
click at [263, 41] on button "Request Booking" at bounding box center [297, 38] width 85 height 10
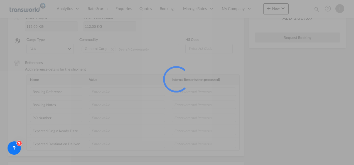
scroll to position [10, 0]
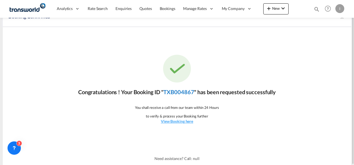
click at [190, 93] on link "TXB004867" at bounding box center [178, 92] width 31 height 7
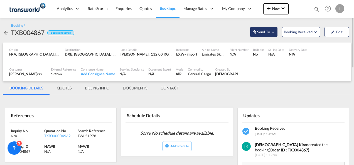
click at [260, 32] on span "Send To" at bounding box center [264, 32] width 14 height 6
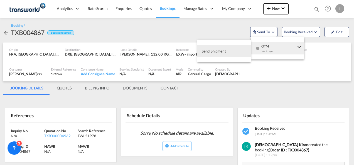
drag, startPoint x: 260, startPoint y: 48, endPoint x: 255, endPoint y: 50, distance: 5.4
click at [260, 48] on div "OTM Yet to sync" at bounding box center [278, 50] width 47 height 17
click at [230, 52] on button "Send Shipment" at bounding box center [223, 51] width 53 height 13
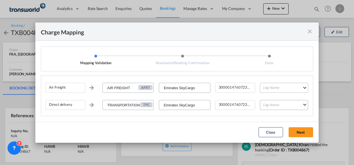
click at [265, 87] on md-select "Leg Name HANDLING ORIGIN HANDLING DESTINATION OTHERS TL PICK UP CUSTOMS ORIGIN …" at bounding box center [284, 88] width 48 height 10
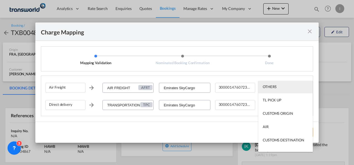
scroll to position [36, 0]
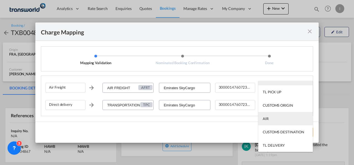
click at [273, 120] on md-option "AIR" at bounding box center [285, 118] width 55 height 13
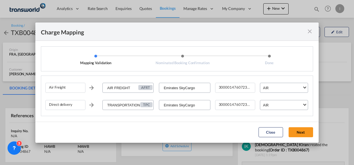
click at [306, 133] on button "Next" at bounding box center [301, 132] width 24 height 10
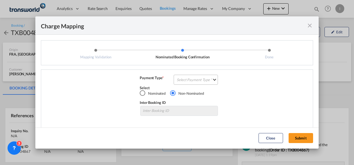
click at [193, 76] on md-select "Select Payment Type COLLECT PREPAID" at bounding box center [196, 80] width 44 height 10
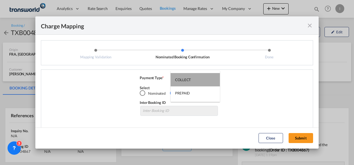
click at [192, 80] on md-option "COLLECT" at bounding box center [195, 79] width 49 height 13
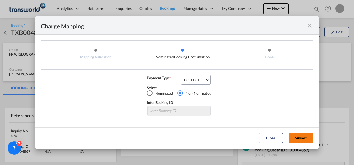
click at [297, 135] on button "Submit" at bounding box center [301, 138] width 24 height 10
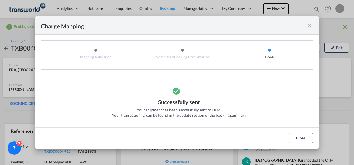
drag, startPoint x: 297, startPoint y: 135, endPoint x: 296, endPoint y: 131, distance: 3.6
click at [297, 136] on button "Close" at bounding box center [301, 138] width 24 height 10
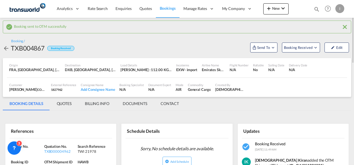
scroll to position [56, 0]
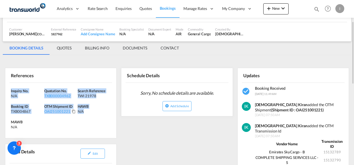
drag, startPoint x: 58, startPoint y: 110, endPoint x: 9, endPoint y: 90, distance: 53.5
click at [9, 90] on div "Inquiry No. N/A Quotation No. TXB000004962 Search Reference TWI 21978 Booking I…" at bounding box center [60, 110] width 111 height 55
copy div "Inquiry No. N/A Quotation No. TXB000004962 Search Reference TWI 21978 Booking I…"
